Goal: Navigation & Orientation: Find specific page/section

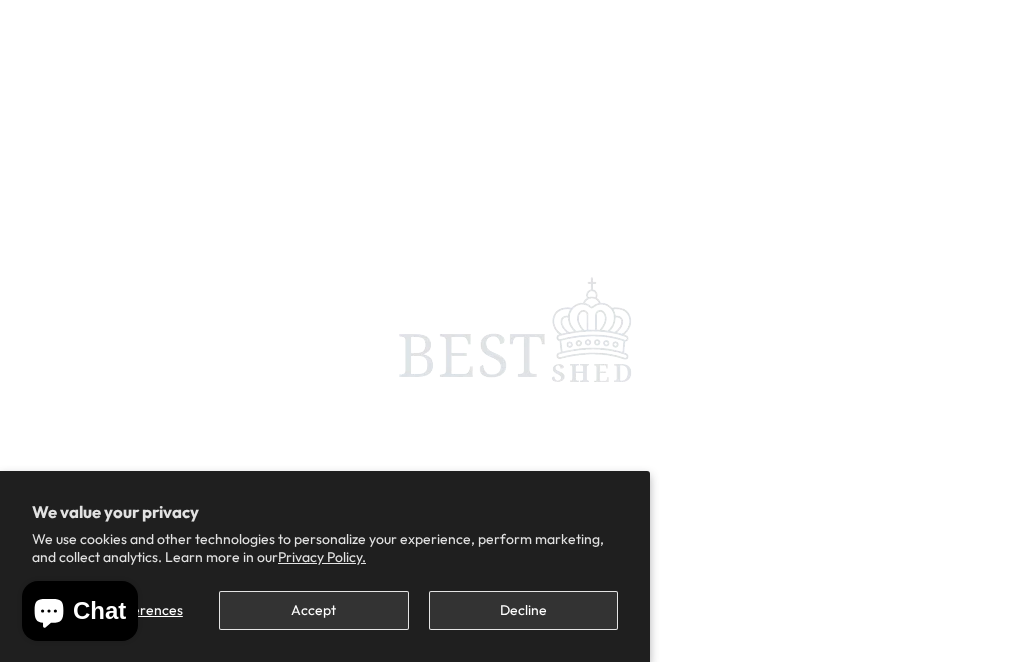
click at [500, 608] on button "Decline" at bounding box center [523, 610] width 189 height 39
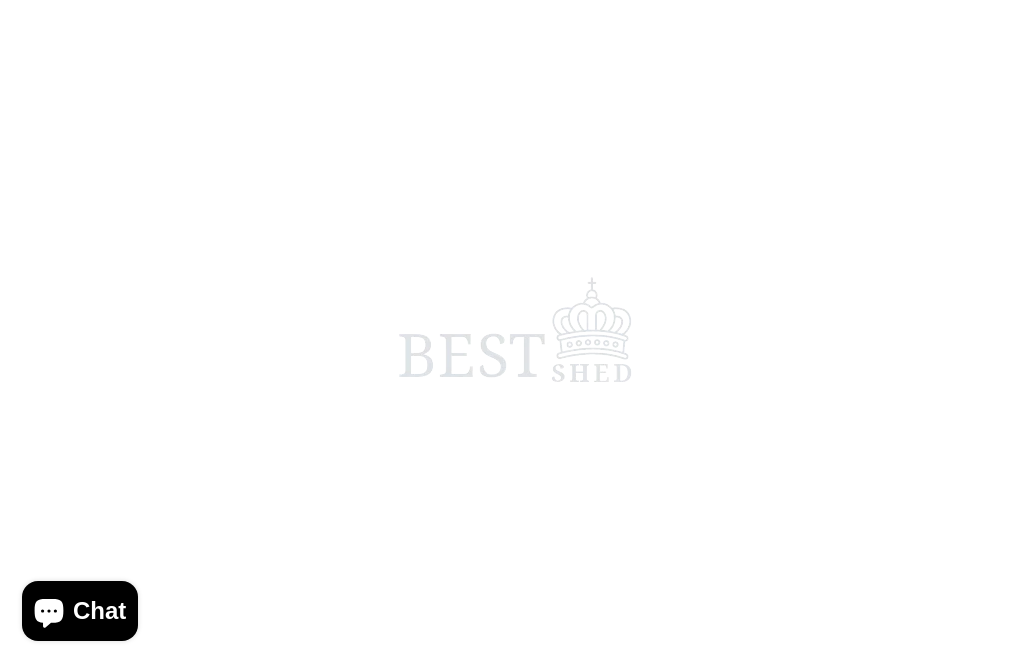
click at [505, 613] on span at bounding box center [512, 331] width 1024 height 662
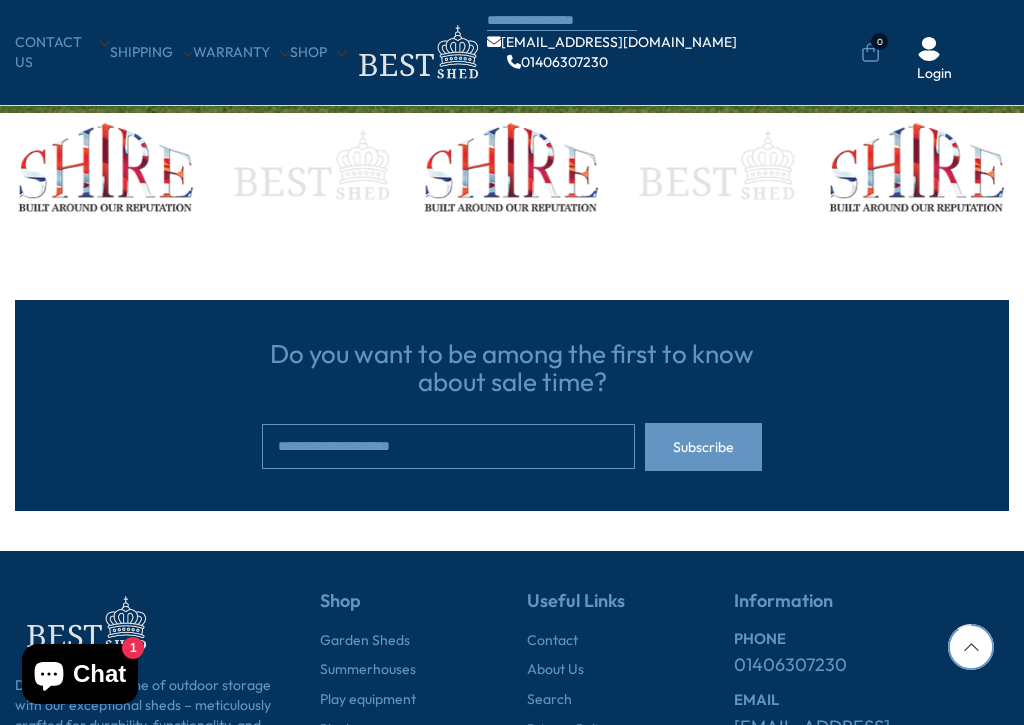
scroll to position [5861, 0]
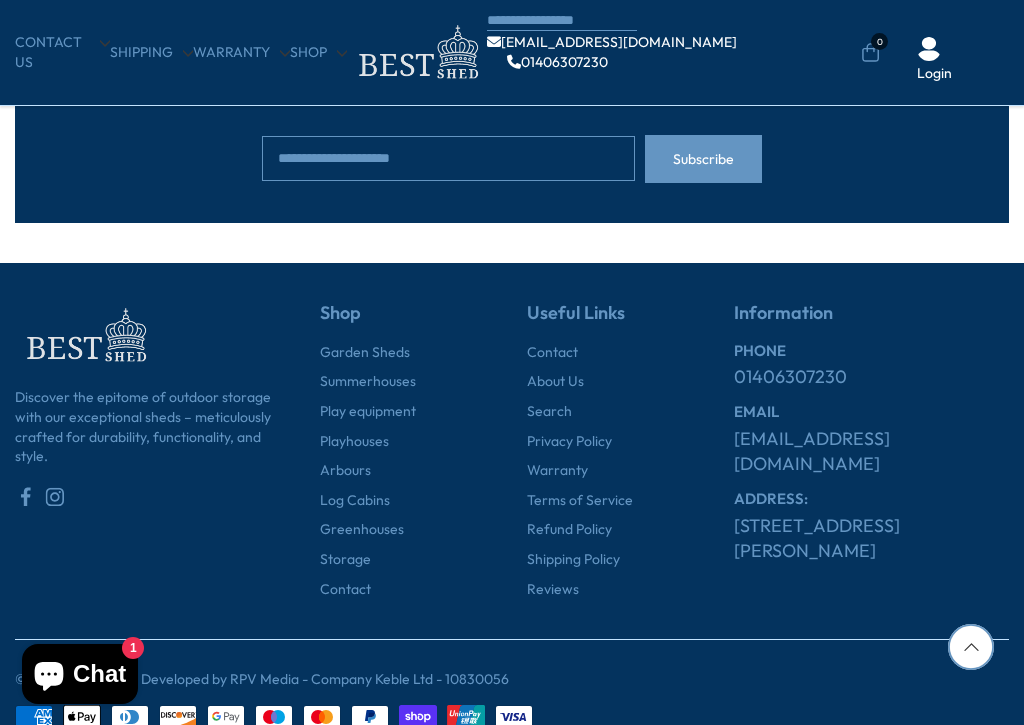
click at [384, 372] on link "Summerhouses" at bounding box center [368, 382] width 96 height 20
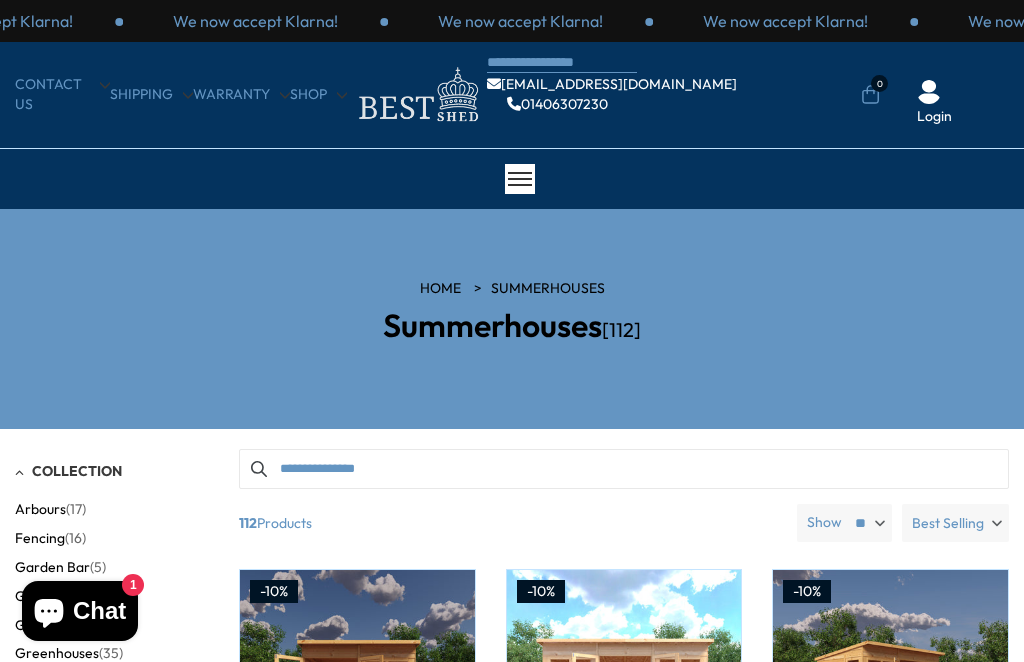
click at [146, 91] on link "Shipping" at bounding box center [151, 95] width 83 height 20
